Goal: Find specific page/section

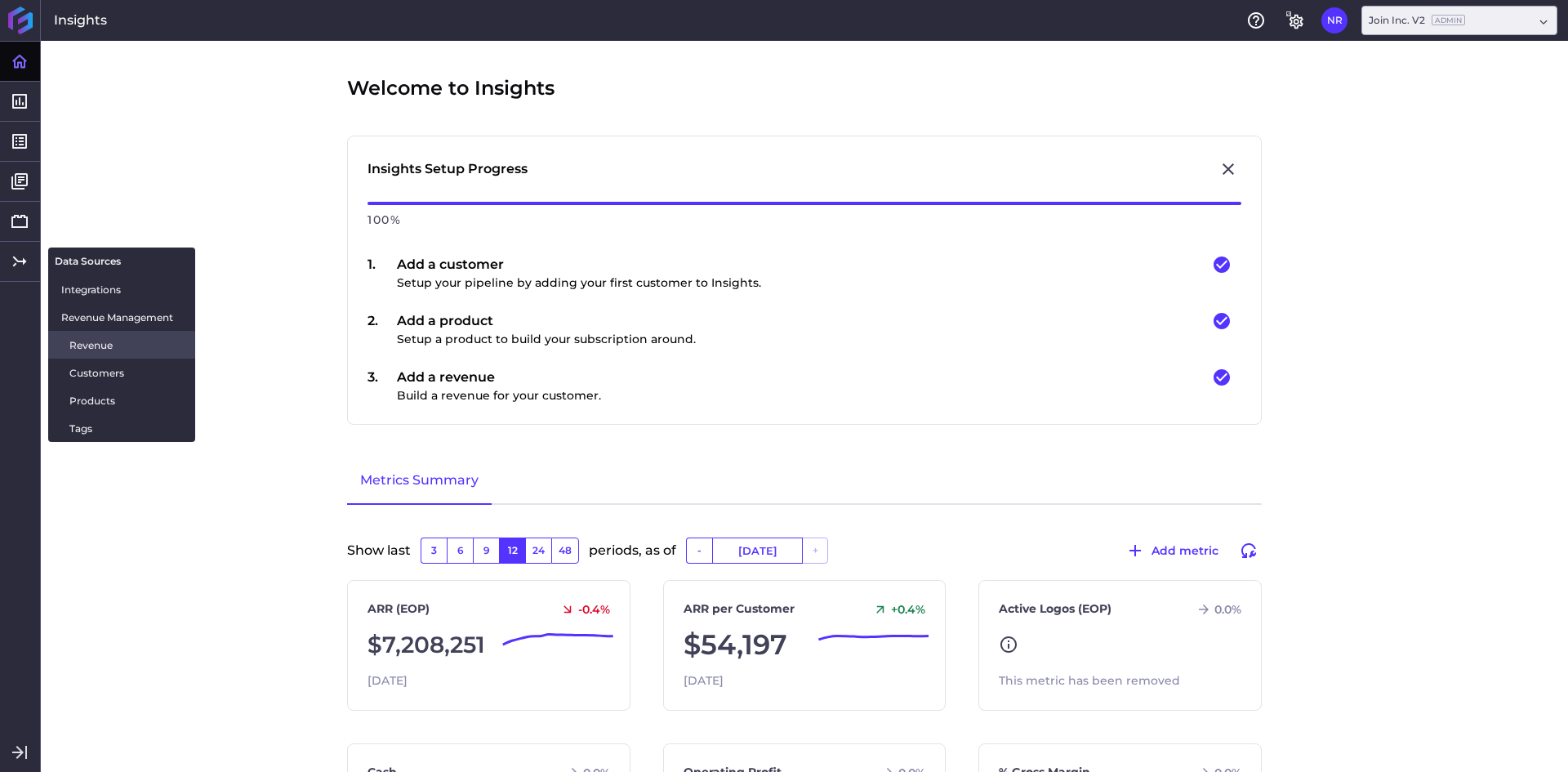
click at [84, 346] on span "Revenue" at bounding box center [126, 345] width 113 height 17
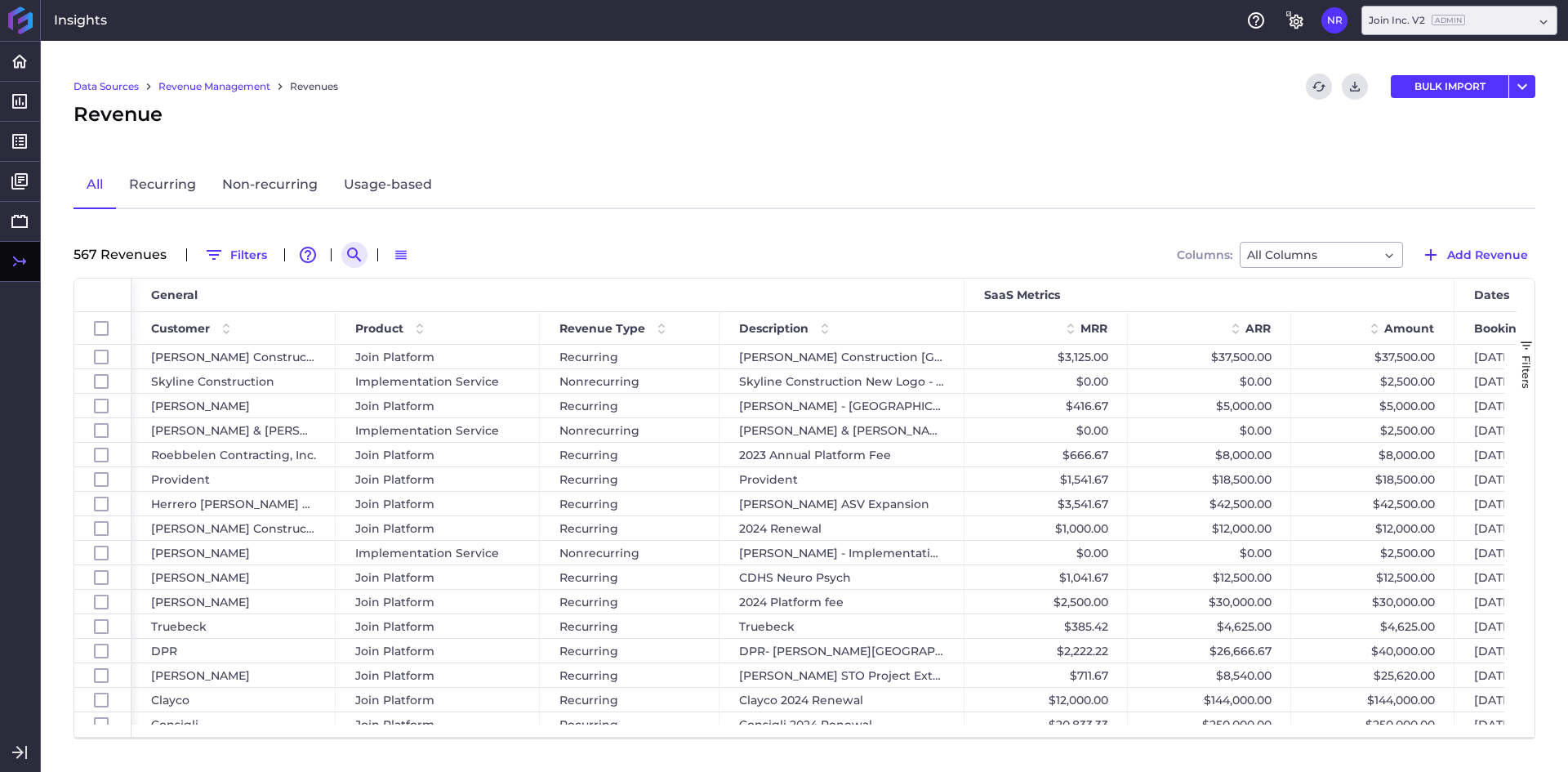
click at [347, 251] on icon "Search by" at bounding box center [354, 254] width 14 height 14
click at [400, 256] on input at bounding box center [434, 254] width 131 height 25
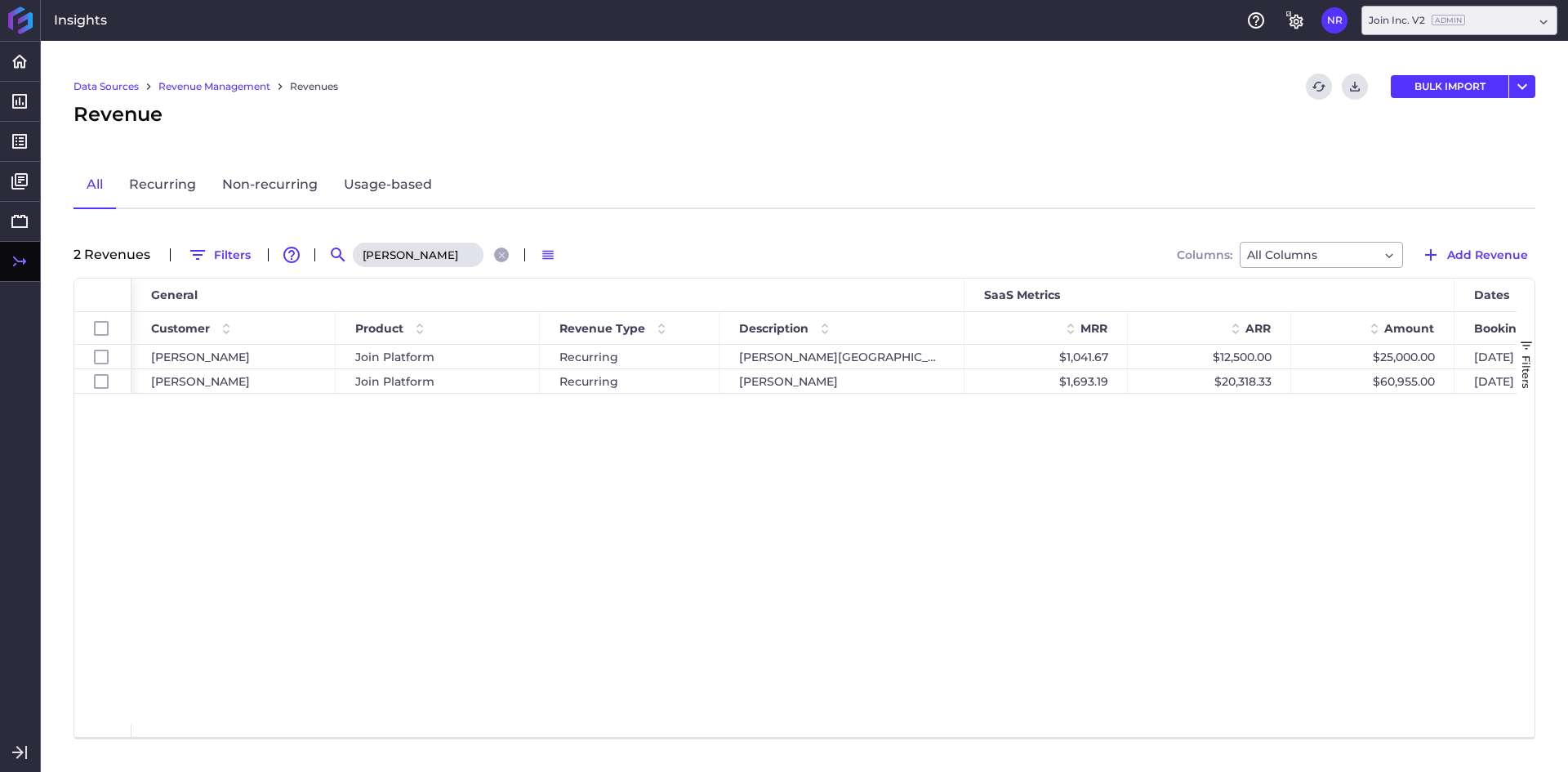
type input "[PERSON_NAME]"
click at [579, 574] on div "[PERSON_NAME] Join Platform Recurring [PERSON_NAME][GEOGRAPHIC_DATA] - Hospital…" at bounding box center [823, 535] width 1385 height 380
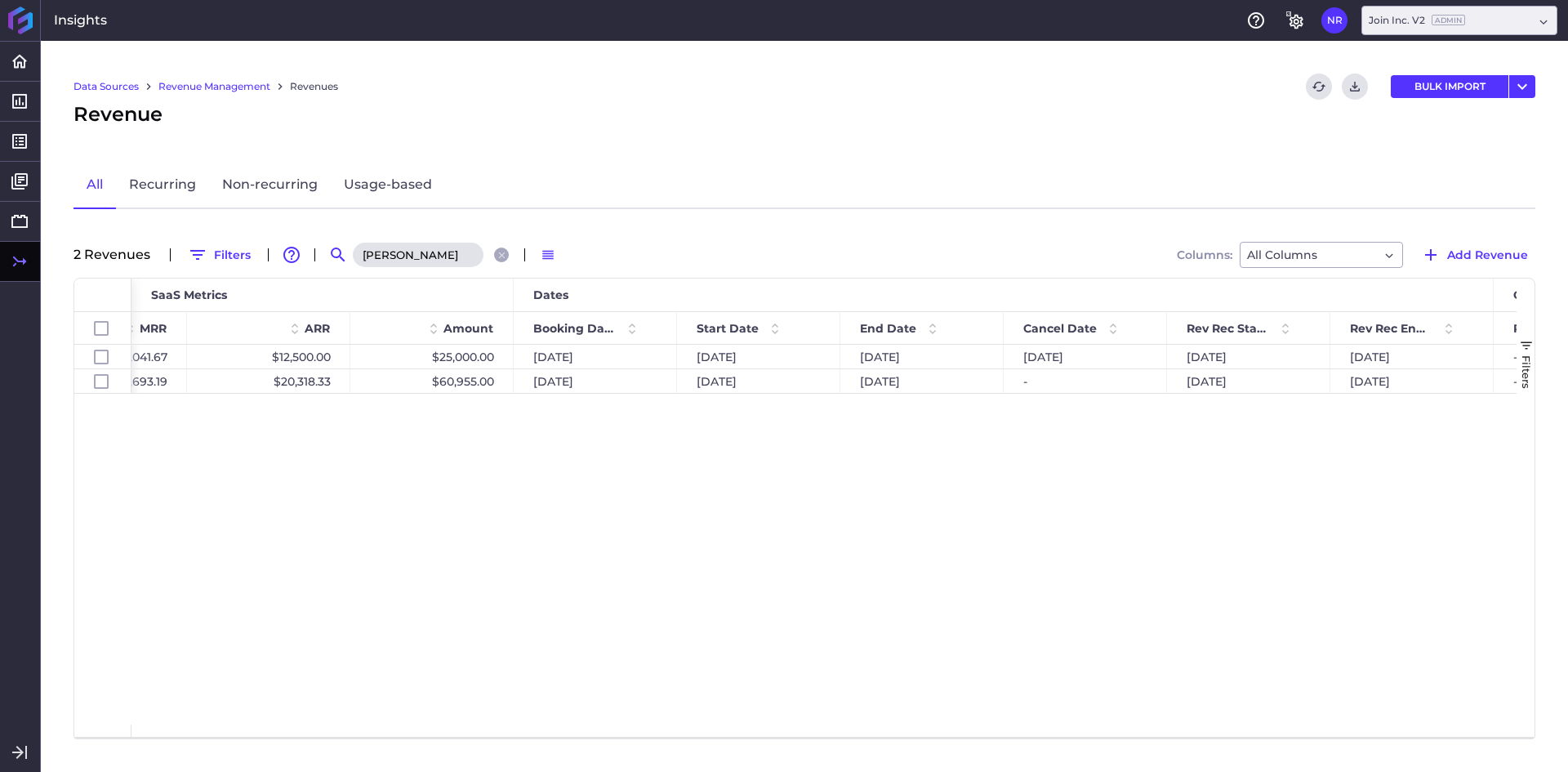
click at [536, 585] on div "[DATE] [DATE] [DATE] - [DATE] [DATE] [DATE] $25,000.00 $12,500.00 $1,041.67 [GE…" at bounding box center [823, 535] width 1385 height 380
